Goal: Information Seeking & Learning: Find contact information

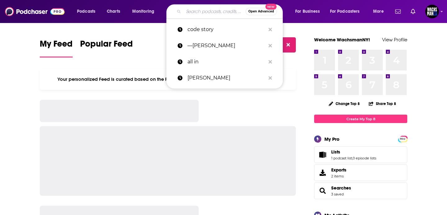
click at [196, 11] on input "Search podcasts, credits, & more..." at bounding box center [214, 12] width 62 height 10
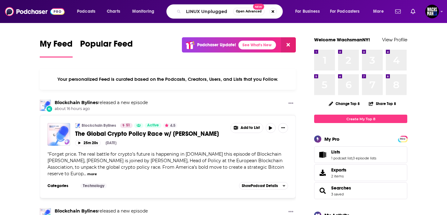
type input "LINUX Unplugged"
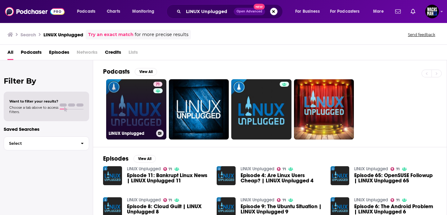
click at [133, 107] on link "71 LINUX Unplugged" at bounding box center [136, 109] width 60 height 60
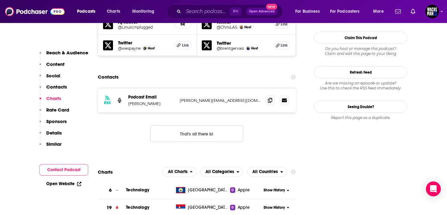
scroll to position [565, 0]
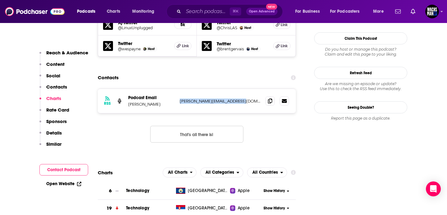
drag, startPoint x: 177, startPoint y: 68, endPoint x: 235, endPoint y: 70, distance: 57.5
click at [235, 89] on div "RSS Podcast Email [PERSON_NAME] [PERSON_NAME][EMAIL_ADDRESS][DOMAIN_NAME] [PERS…" at bounding box center [197, 101] width 198 height 24
click at [443, 8] on div "Podcasts Charts Monitoring ⌘ K Open Advanced New For Business For Podcasters Mo…" at bounding box center [223, 11] width 447 height 23
click at [440, 11] on div "Podcasts Charts Monitoring ⌘ K Open Advanced New For Business For Podcasters Mo…" at bounding box center [223, 11] width 447 height 23
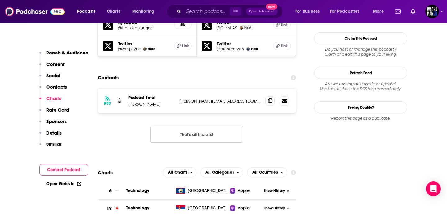
click at [443, 11] on div "Podcasts Charts Monitoring ⌘ K Open Advanced New For Business For Podcasters Mo…" at bounding box center [223, 11] width 447 height 23
click at [437, 11] on img "Logged in as WachsmanNY" at bounding box center [432, 12] width 14 height 14
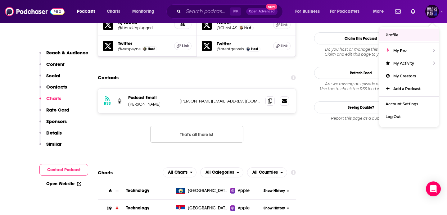
click at [410, 30] on link "Profile" at bounding box center [409, 35] width 60 height 13
